Goal: Navigation & Orientation: Find specific page/section

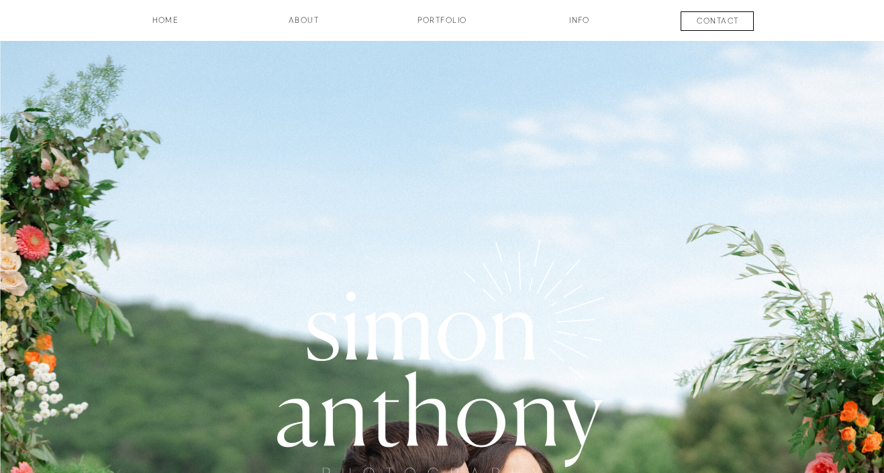
click at [436, 17] on h3 "Portfolio" at bounding box center [442, 25] width 99 height 23
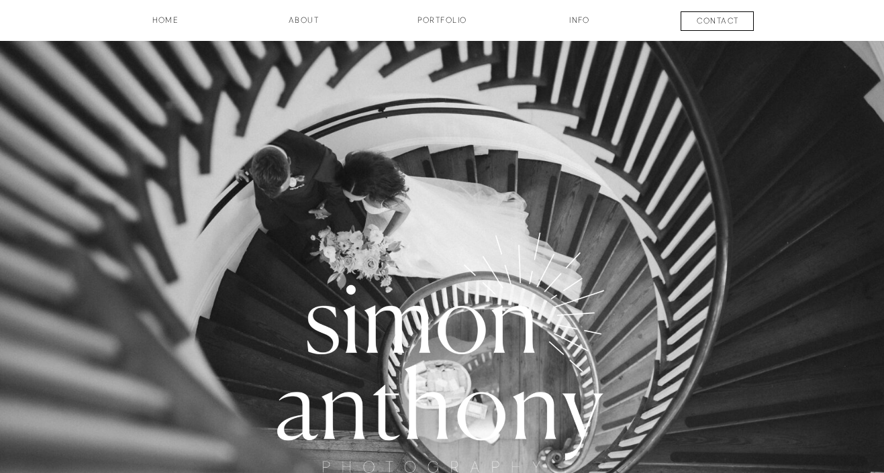
click at [305, 27] on h3 "about" at bounding box center [303, 25] width 67 height 23
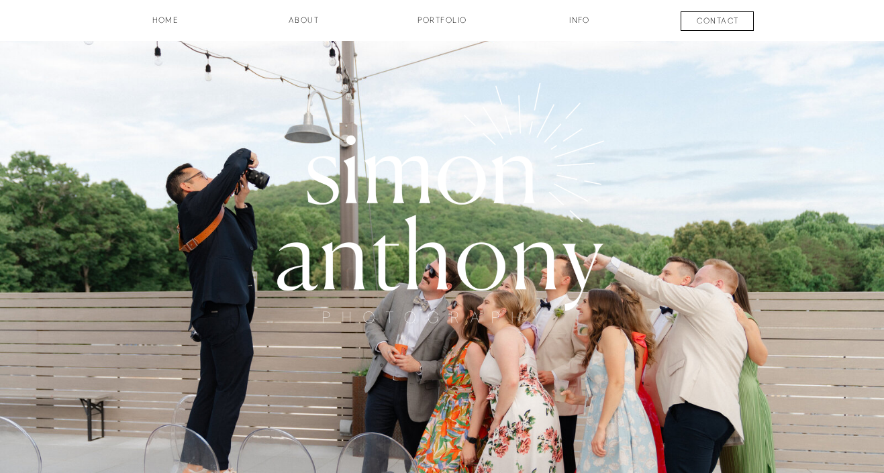
click at [587, 23] on h3 "INFO" at bounding box center [579, 25] width 67 height 23
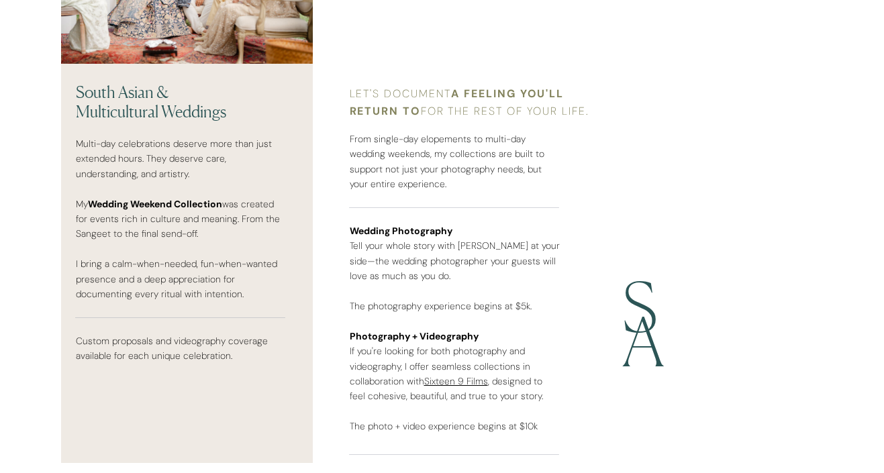
scroll to position [3498, 0]
